Goal: Task Accomplishment & Management: Use online tool/utility

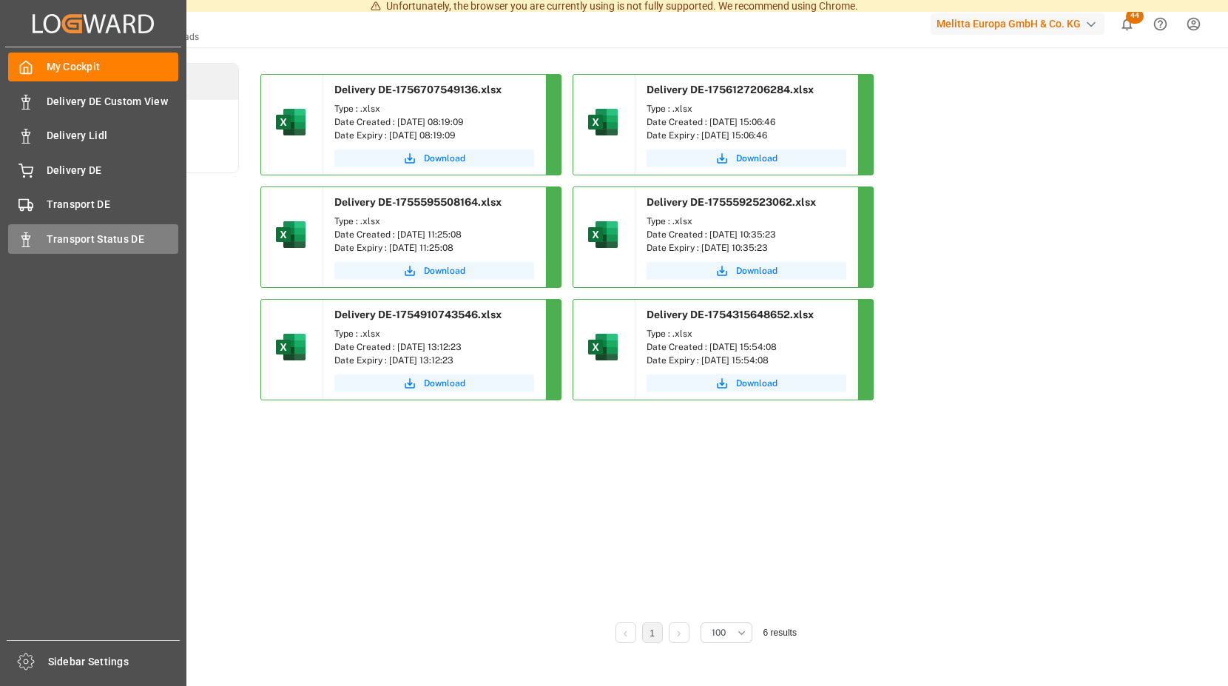
click at [28, 232] on icon at bounding box center [25, 239] width 15 height 15
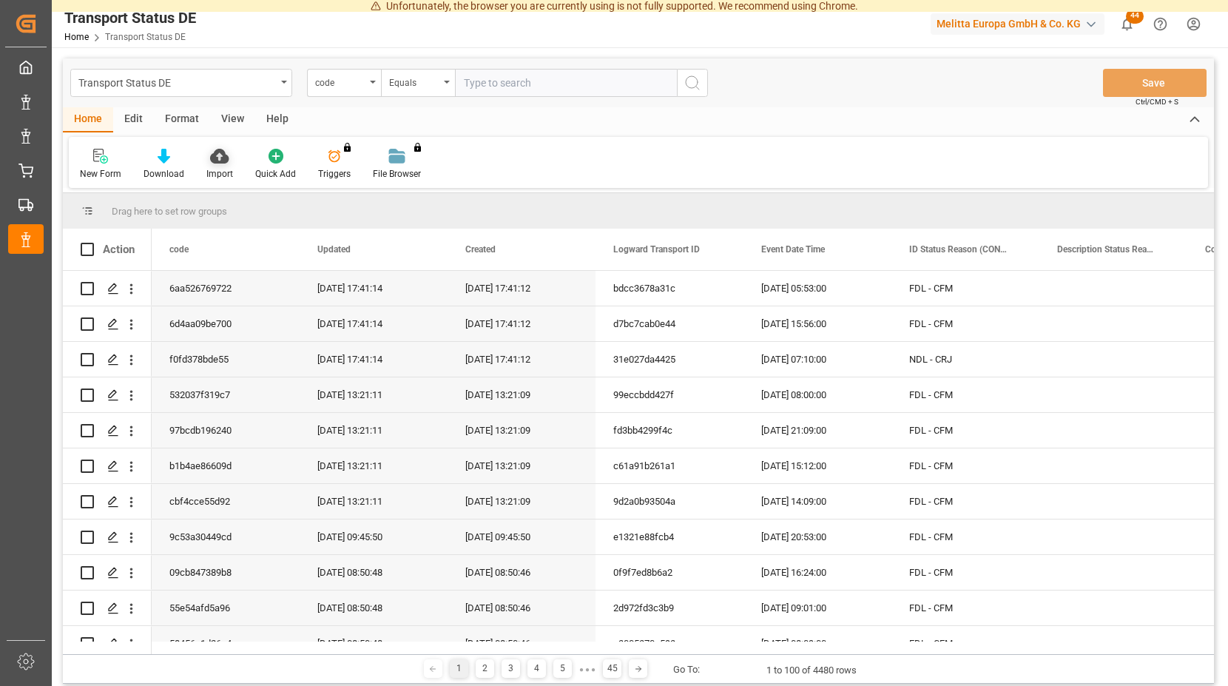
click at [215, 157] on icon at bounding box center [219, 156] width 18 height 15
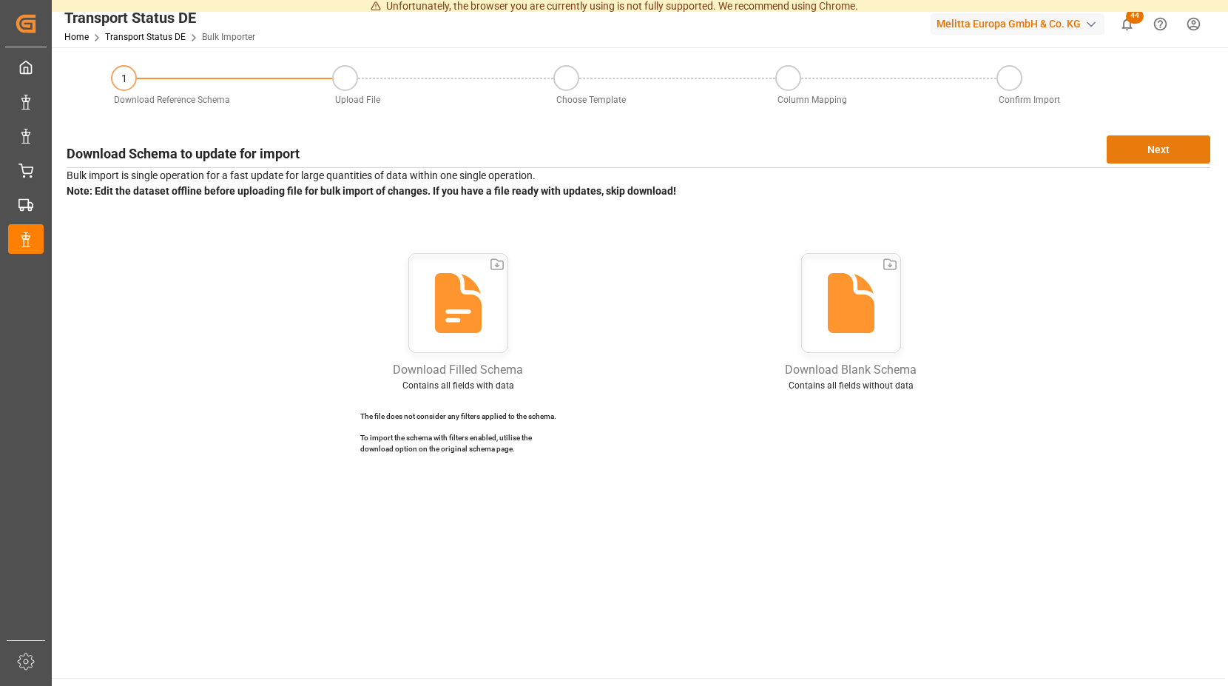
click at [1145, 151] on button "Next" at bounding box center [1159, 149] width 104 height 28
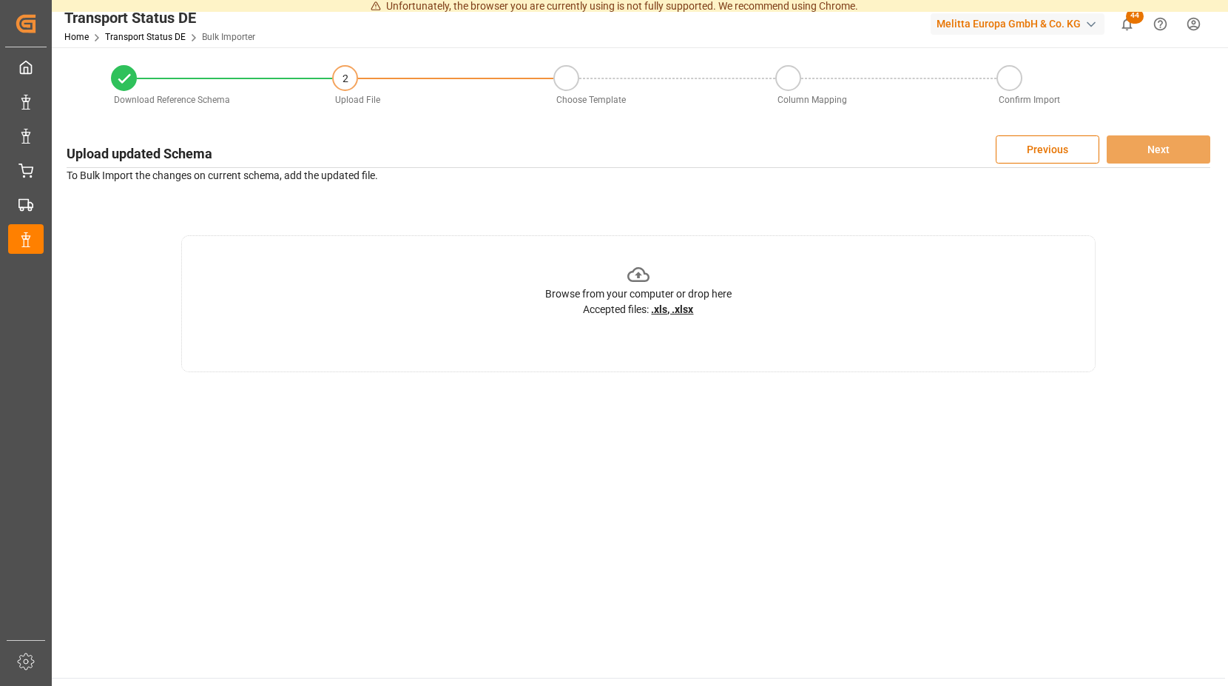
click at [639, 270] on icon at bounding box center [638, 274] width 23 height 23
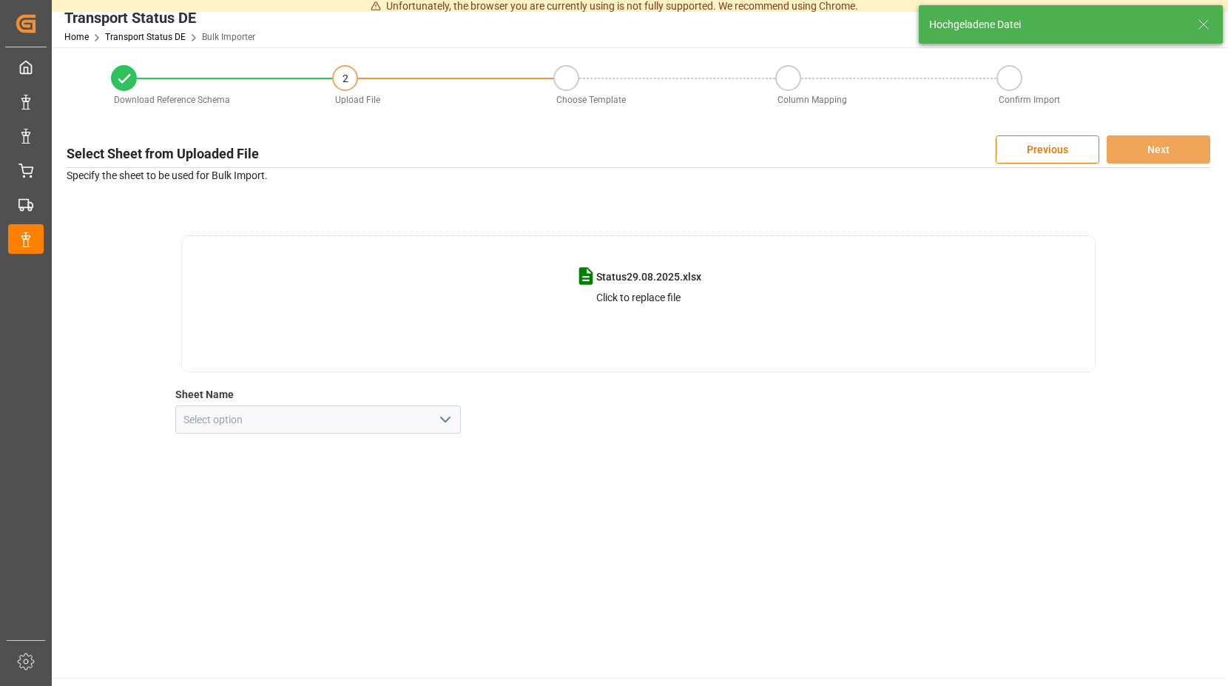
click at [450, 417] on polyline "open menu" at bounding box center [445, 419] width 9 height 4
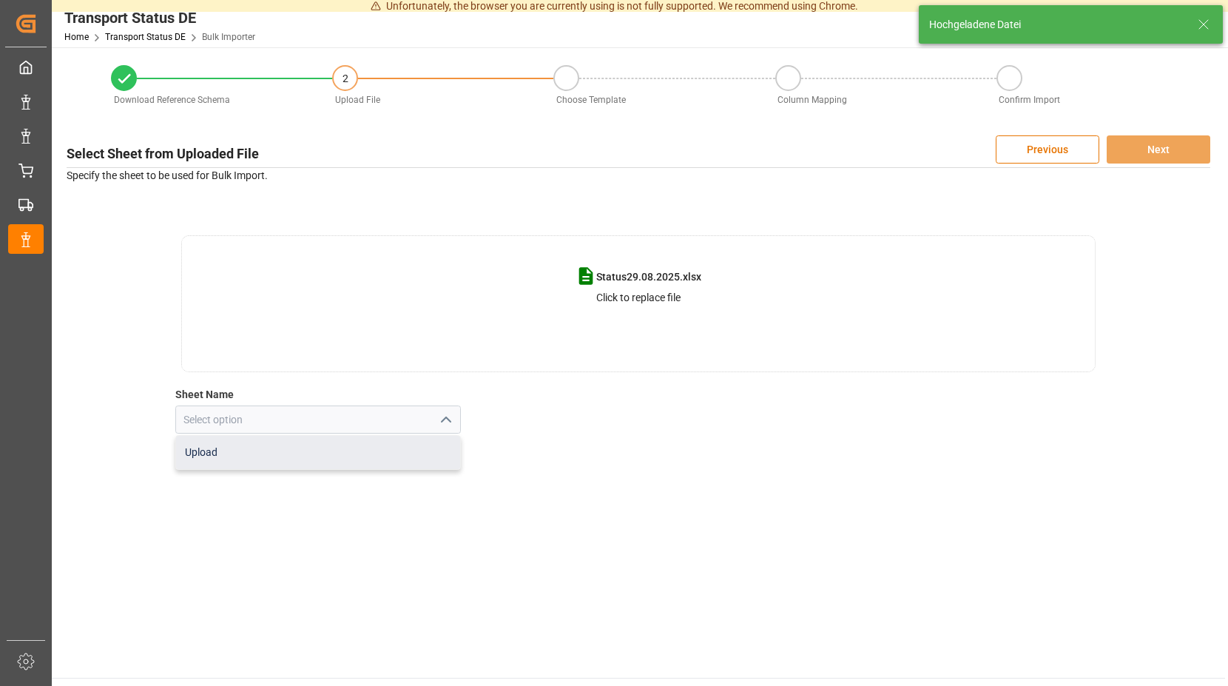
click at [251, 448] on div "Upload" at bounding box center [318, 452] width 285 height 33
type input "Upload"
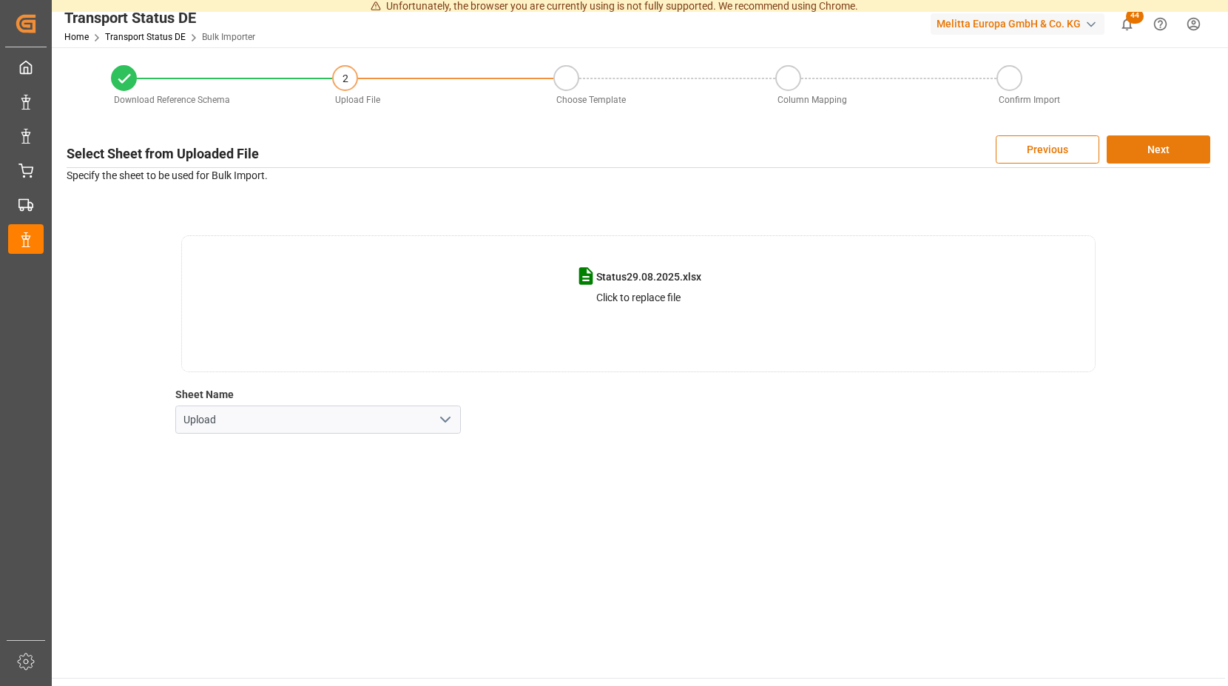
click at [1164, 149] on button "Next" at bounding box center [1159, 149] width 104 height 28
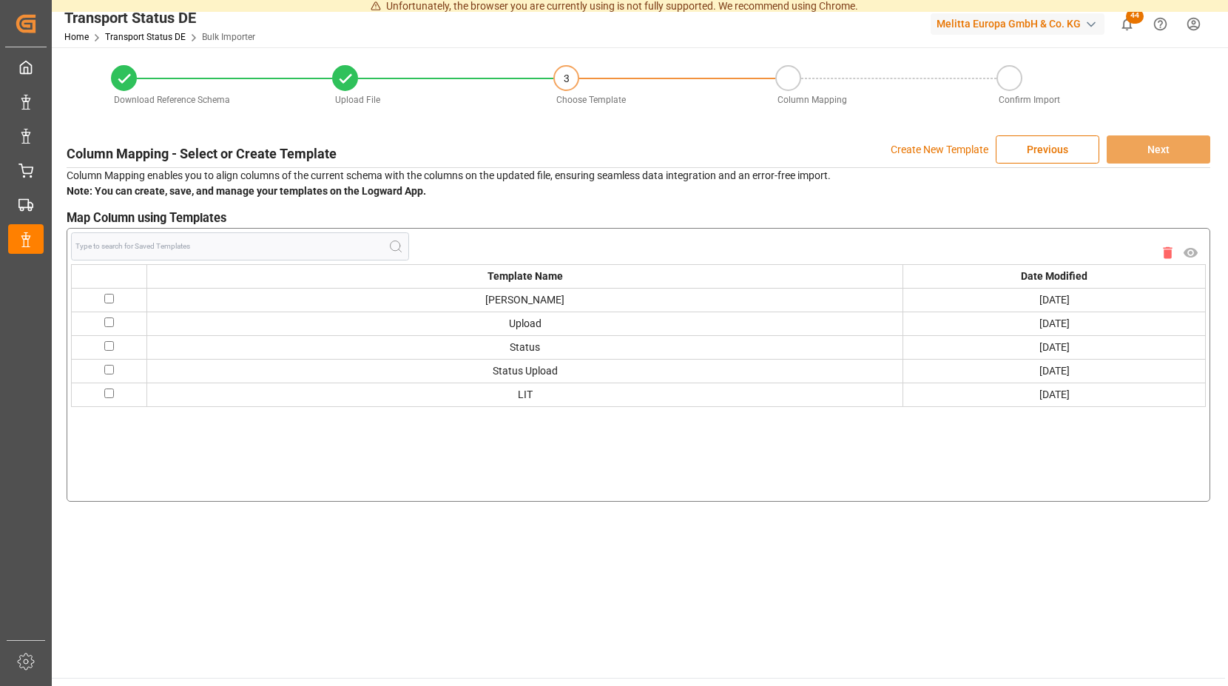
click at [112, 297] on input "checkbox" at bounding box center [109, 299] width 10 height 10
checkbox input "true"
click at [1125, 146] on button "Next" at bounding box center [1159, 149] width 104 height 28
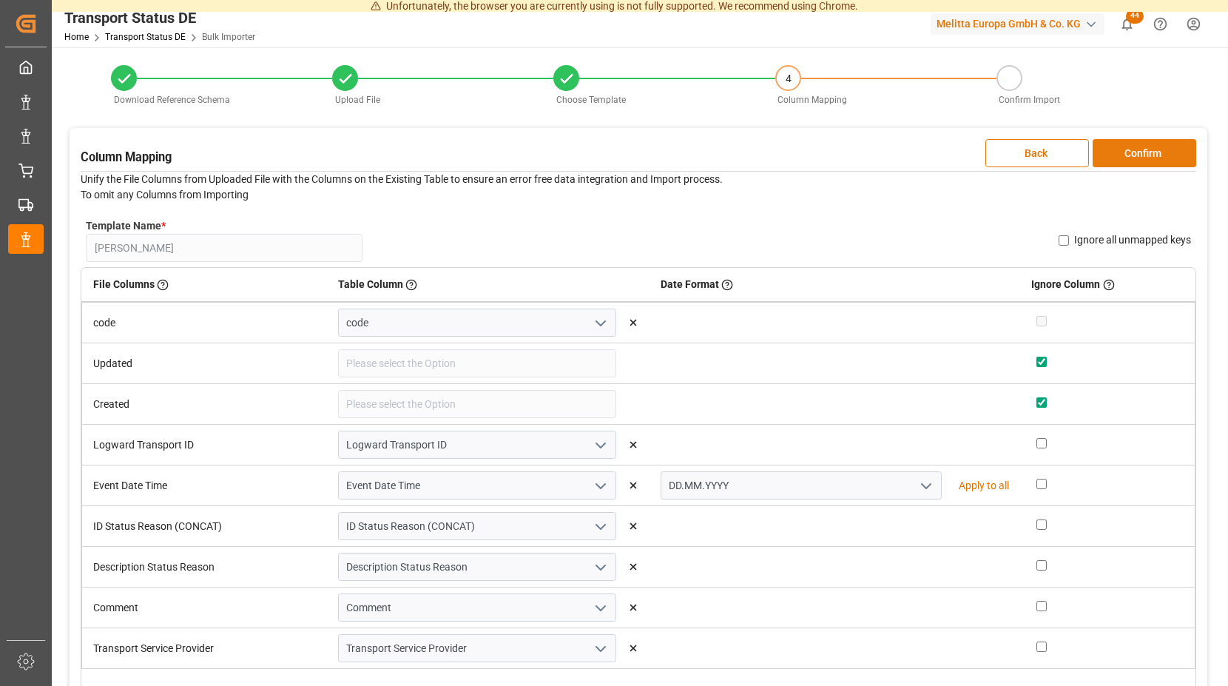
click at [1130, 147] on button "Confirm" at bounding box center [1145, 153] width 104 height 28
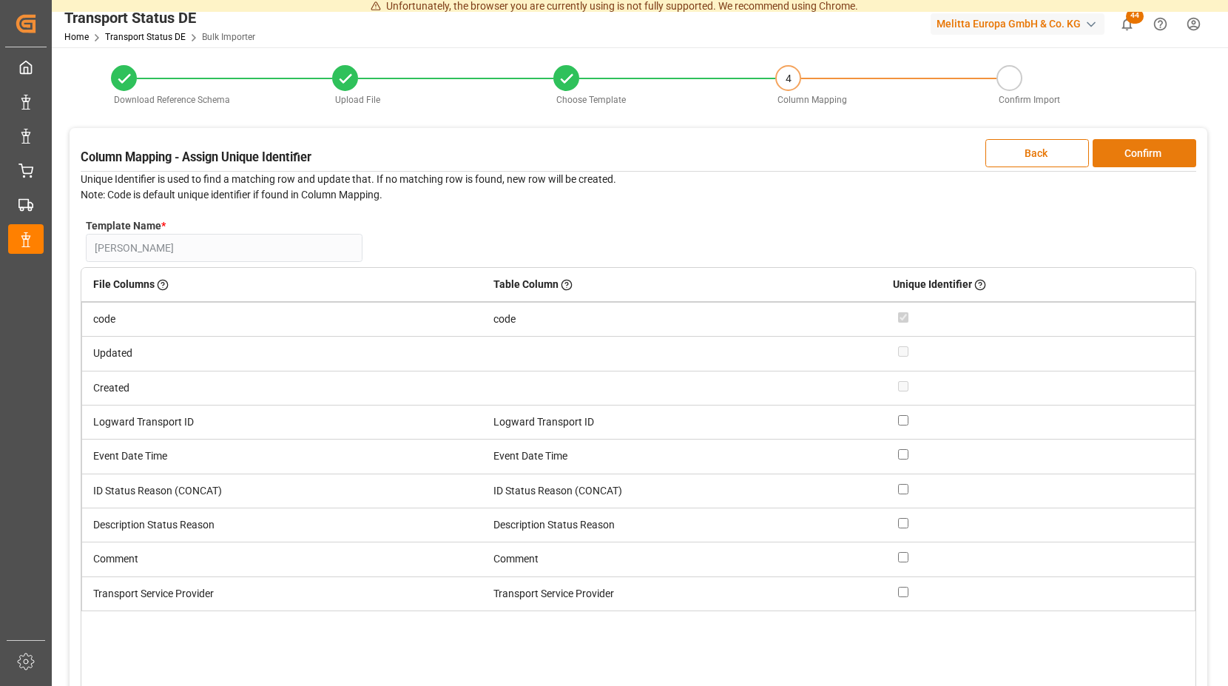
click at [1129, 147] on button "Confirm" at bounding box center [1145, 153] width 104 height 28
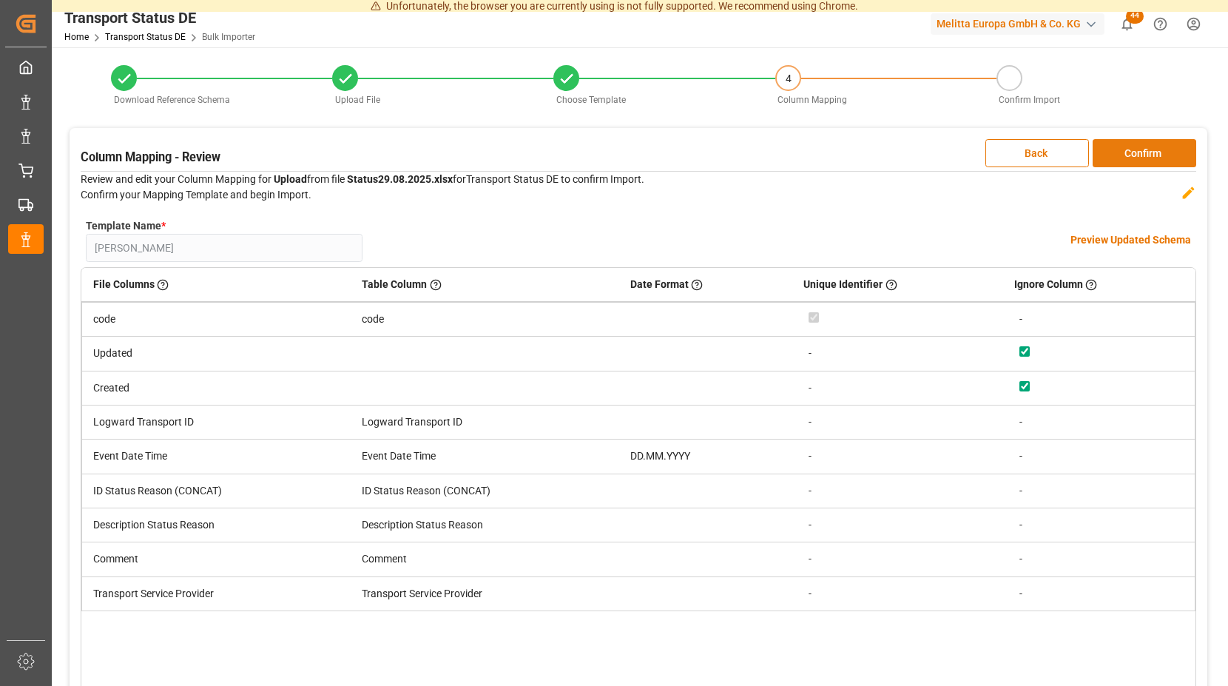
click at [1130, 149] on button "Confirm" at bounding box center [1145, 153] width 104 height 28
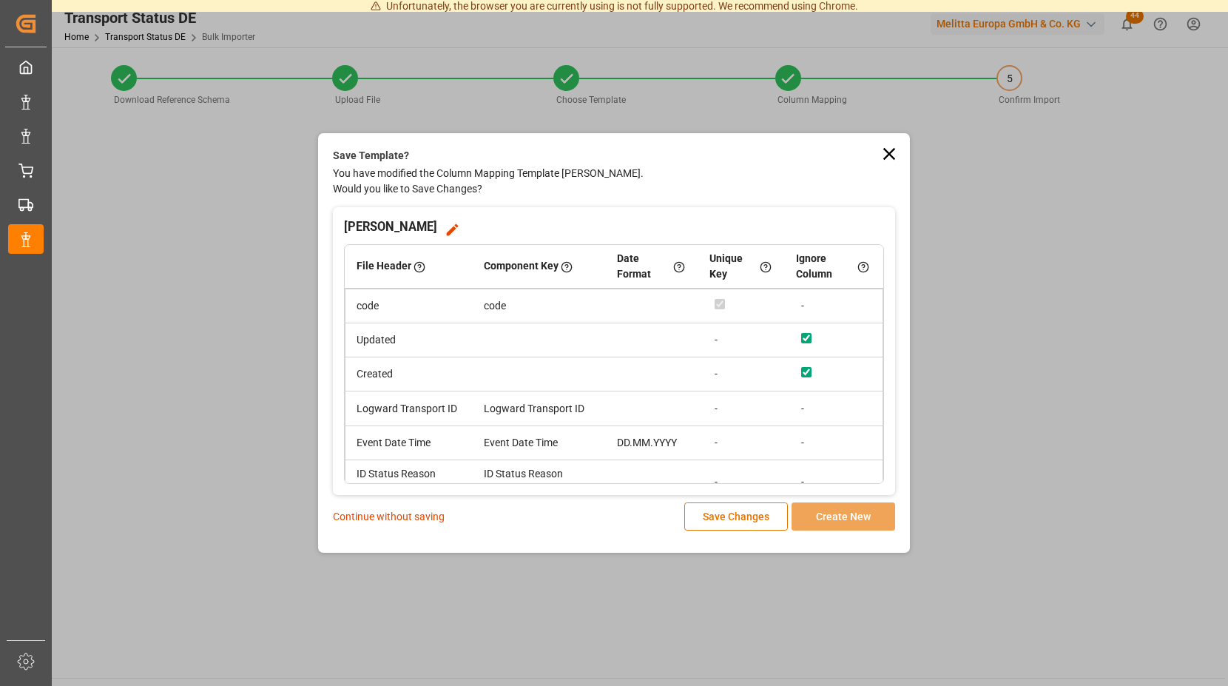
click at [407, 516] on p "Continue without saving" at bounding box center [389, 517] width 112 height 16
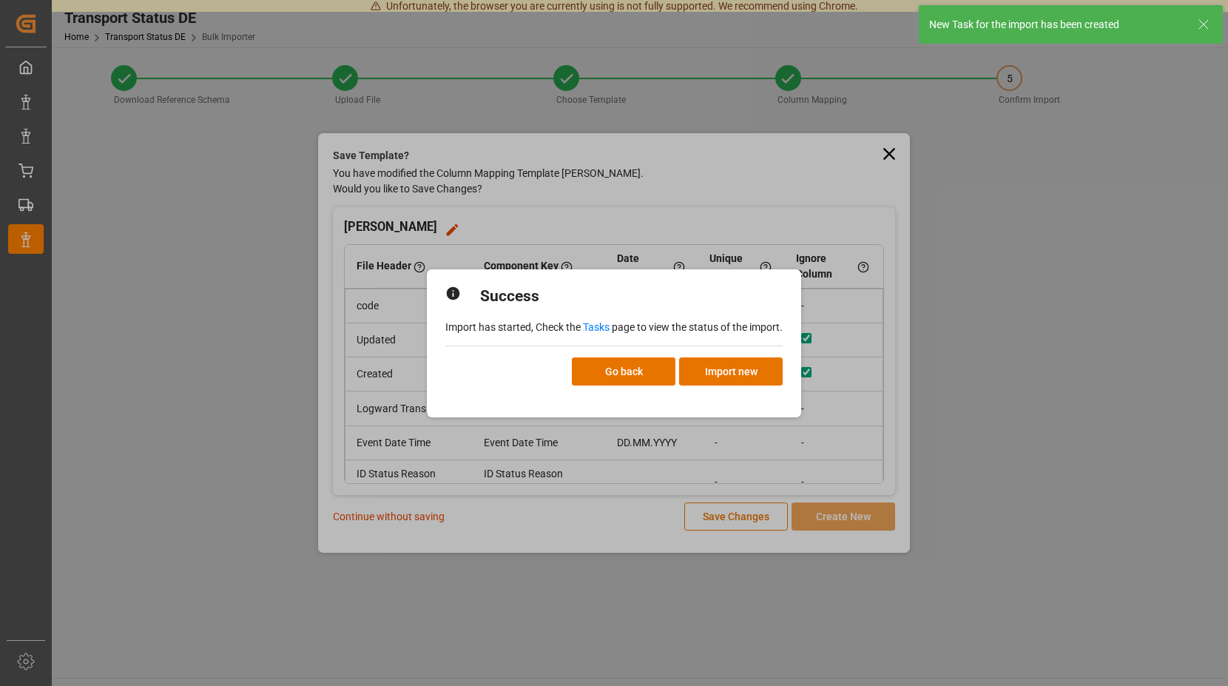
click at [596, 325] on link "Tasks" at bounding box center [596, 327] width 27 height 12
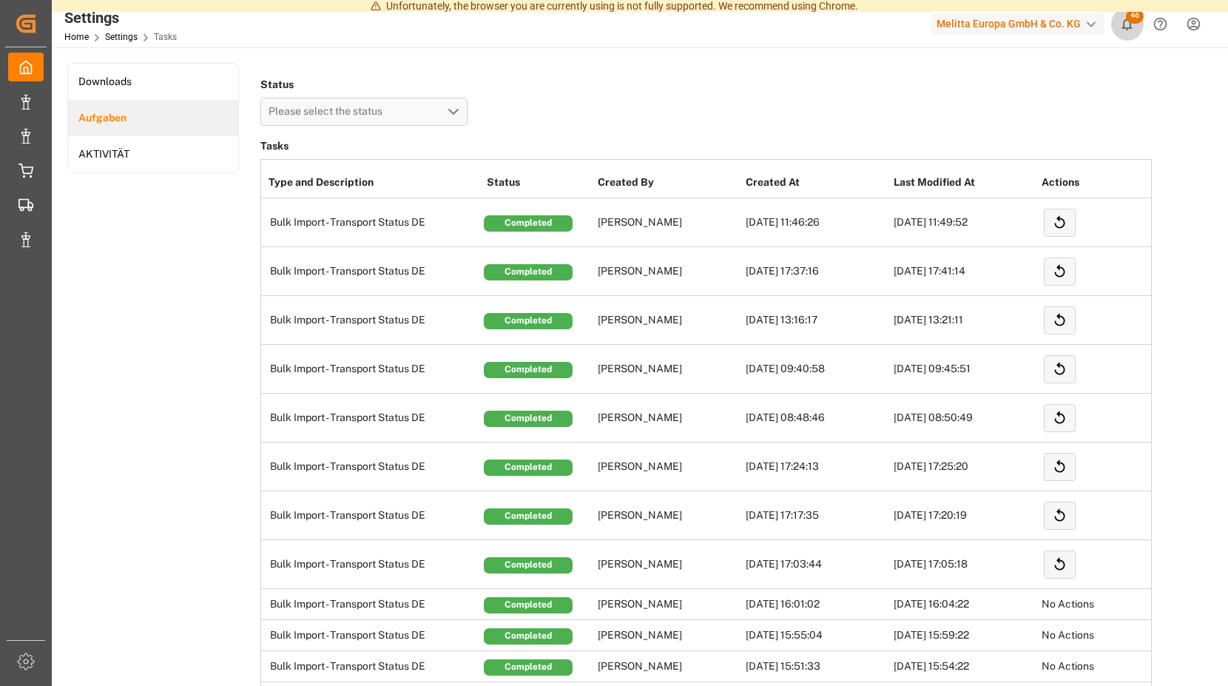
click at [1127, 20] on icon "show 46 new notifications" at bounding box center [1127, 24] width 10 height 13
click at [1127, 4] on div "Unfortunately, the browser you are currently using is not fully supported. We r…" at bounding box center [614, 6] width 1228 height 12
